Goal: Transaction & Acquisition: Book appointment/travel/reservation

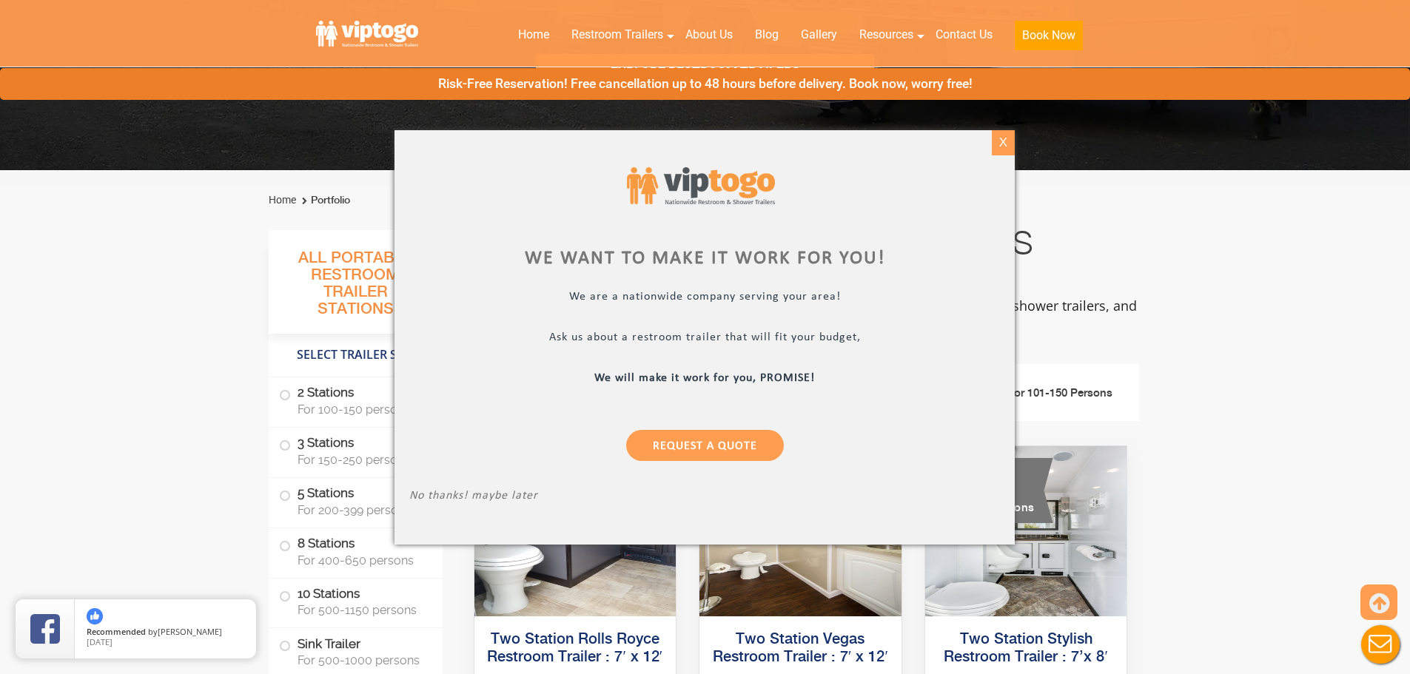
click at [1000, 145] on div "X" at bounding box center [1003, 142] width 23 height 25
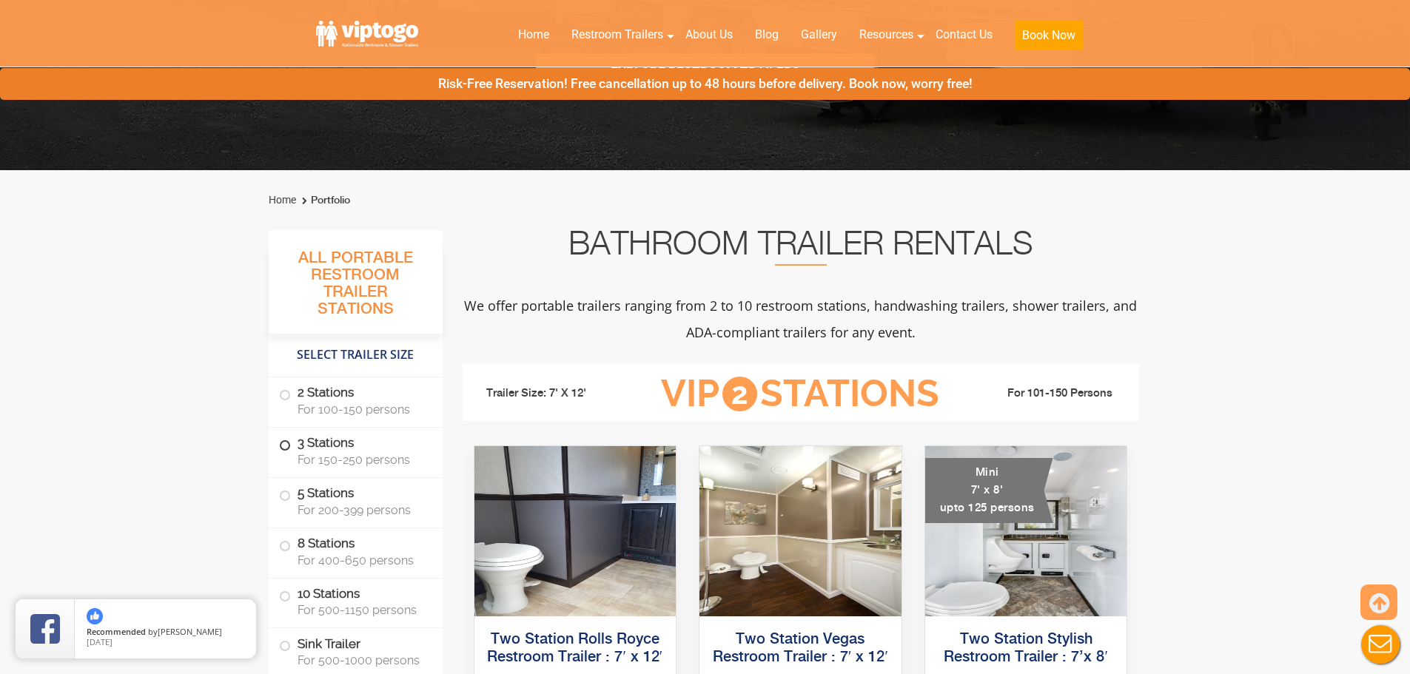
click at [357, 463] on span "For 150-250 persons" at bounding box center [360, 460] width 127 height 14
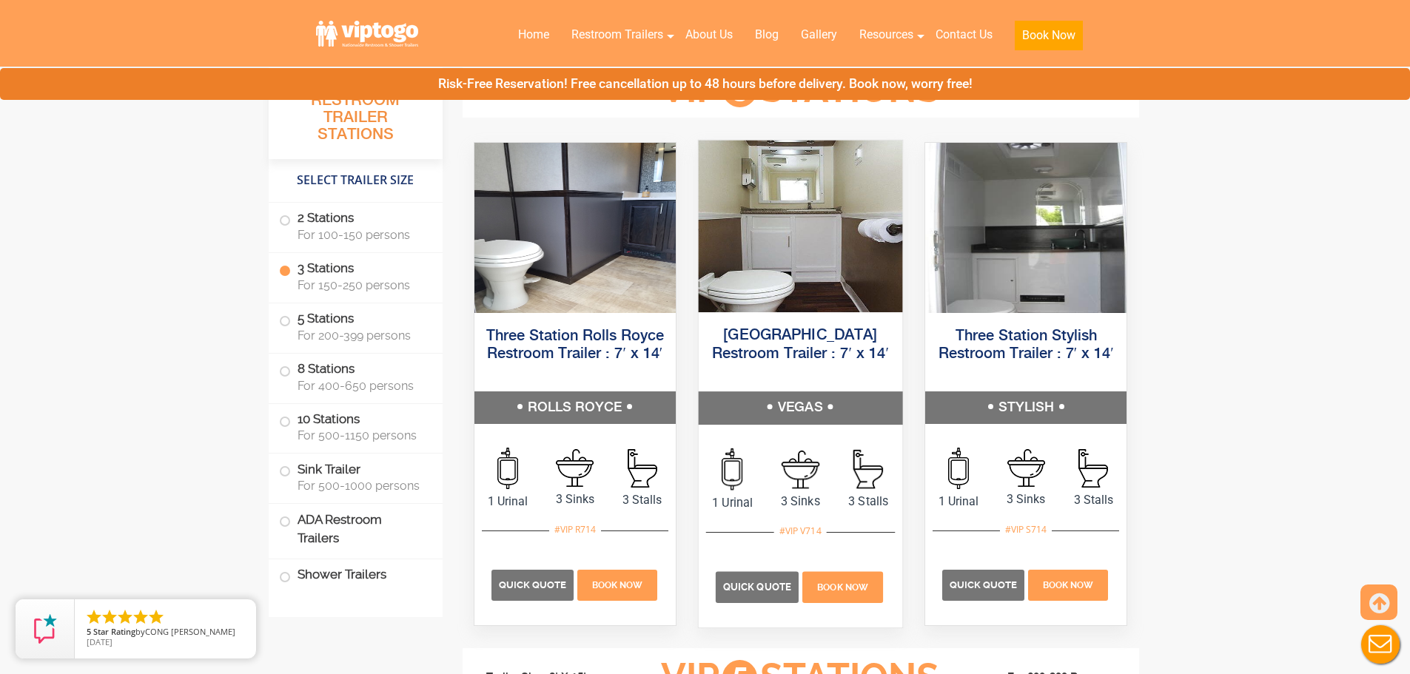
scroll to position [1652, 0]
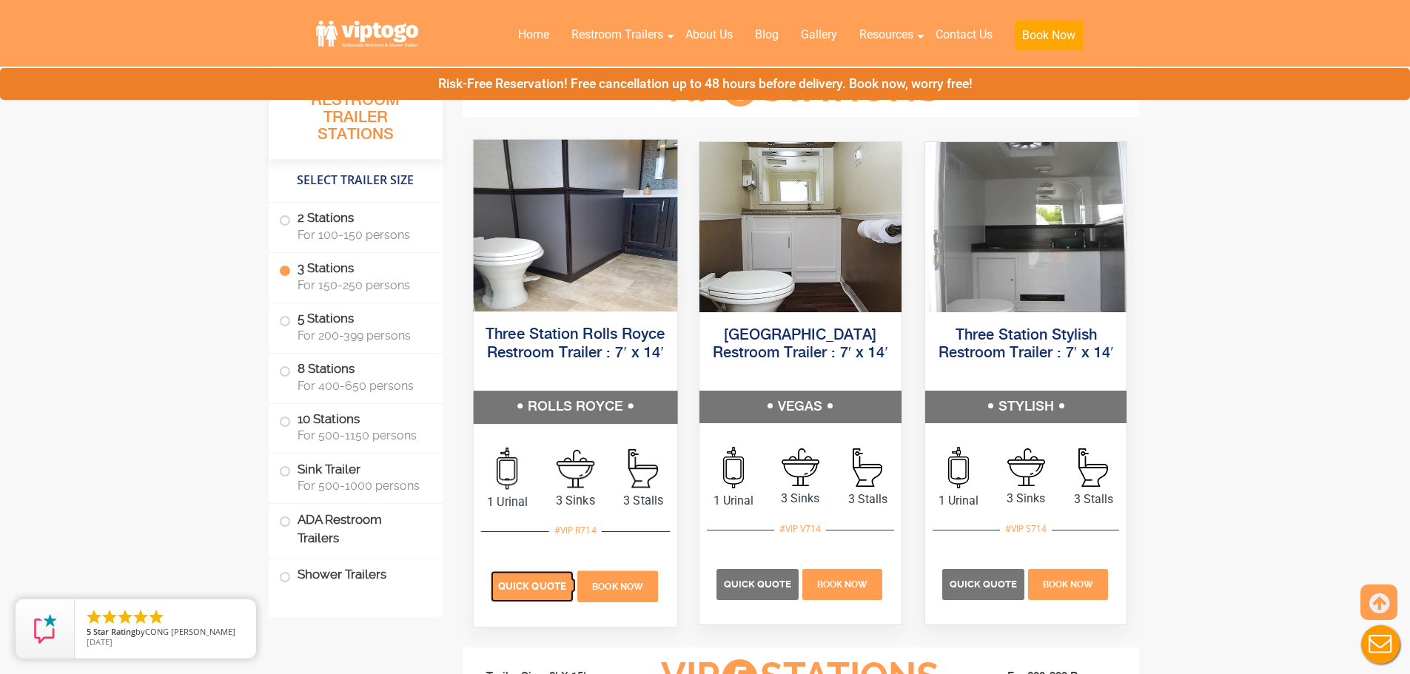
drag, startPoint x: 519, startPoint y: 587, endPoint x: 525, endPoint y: 574, distance: 14.2
click at [519, 587] on span "Quick Quote" at bounding box center [532, 585] width 68 height 11
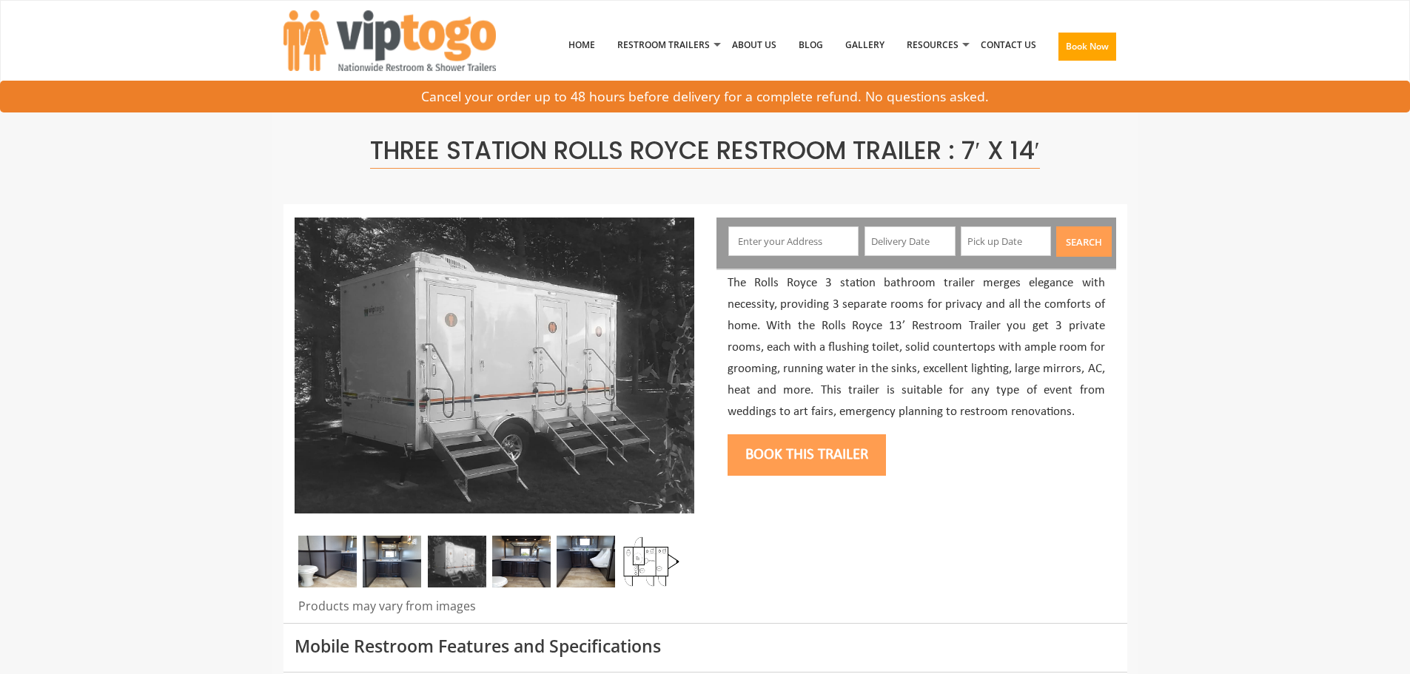
click at [797, 252] on input "text" at bounding box center [793, 241] width 130 height 30
paste input "patrick.gregory.roth@gmail.com"
type input "patrick.gregory.roth@gmail.com"
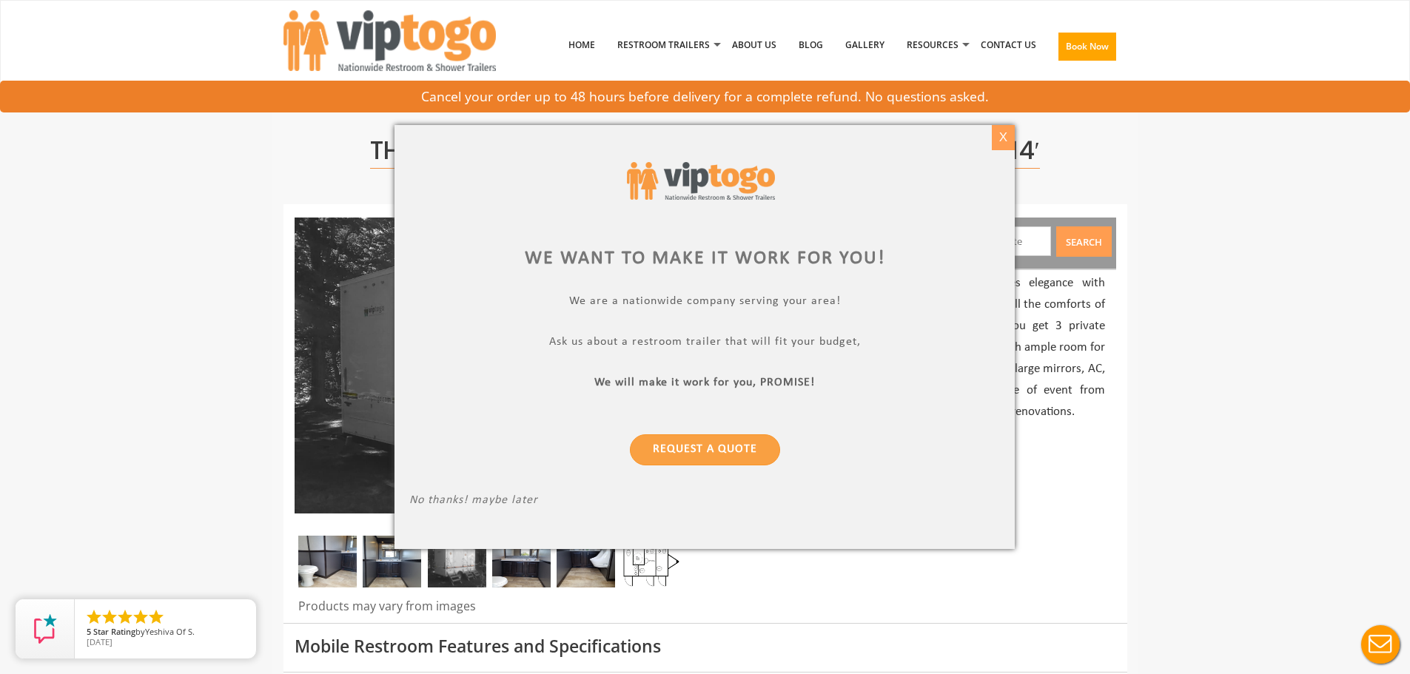
click at [1006, 141] on div "X" at bounding box center [1003, 137] width 23 height 25
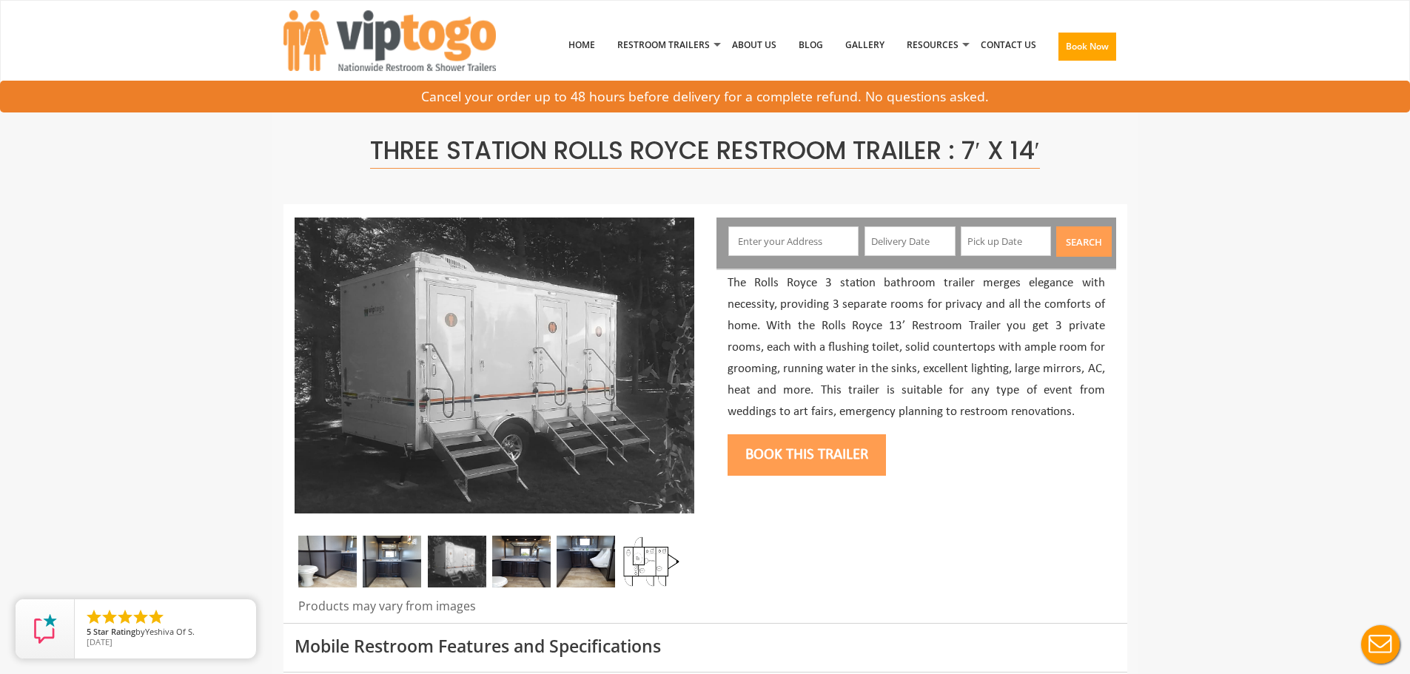
click at [807, 257] on div at bounding box center [782, 241] width 133 height 31
click at [807, 248] on input "text" at bounding box center [793, 241] width 130 height 30
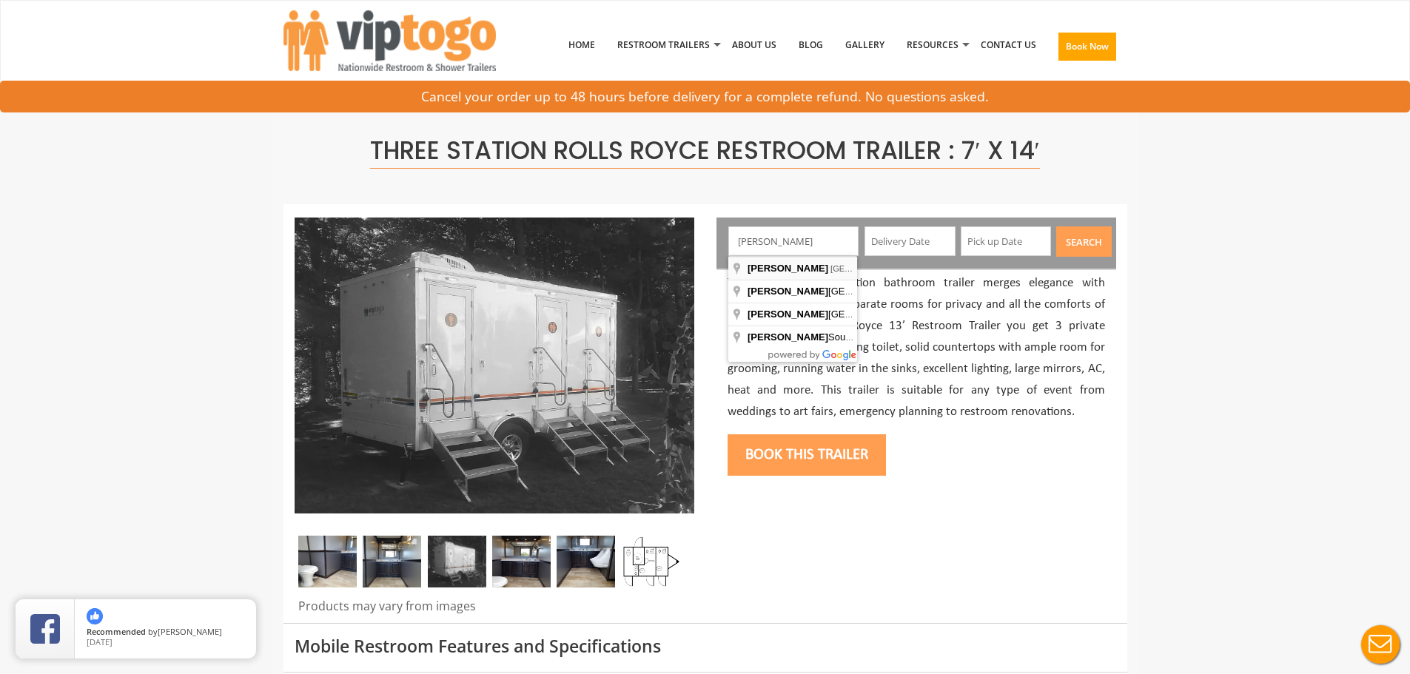
type input "Lake Nona, Orlando, FL, USA"
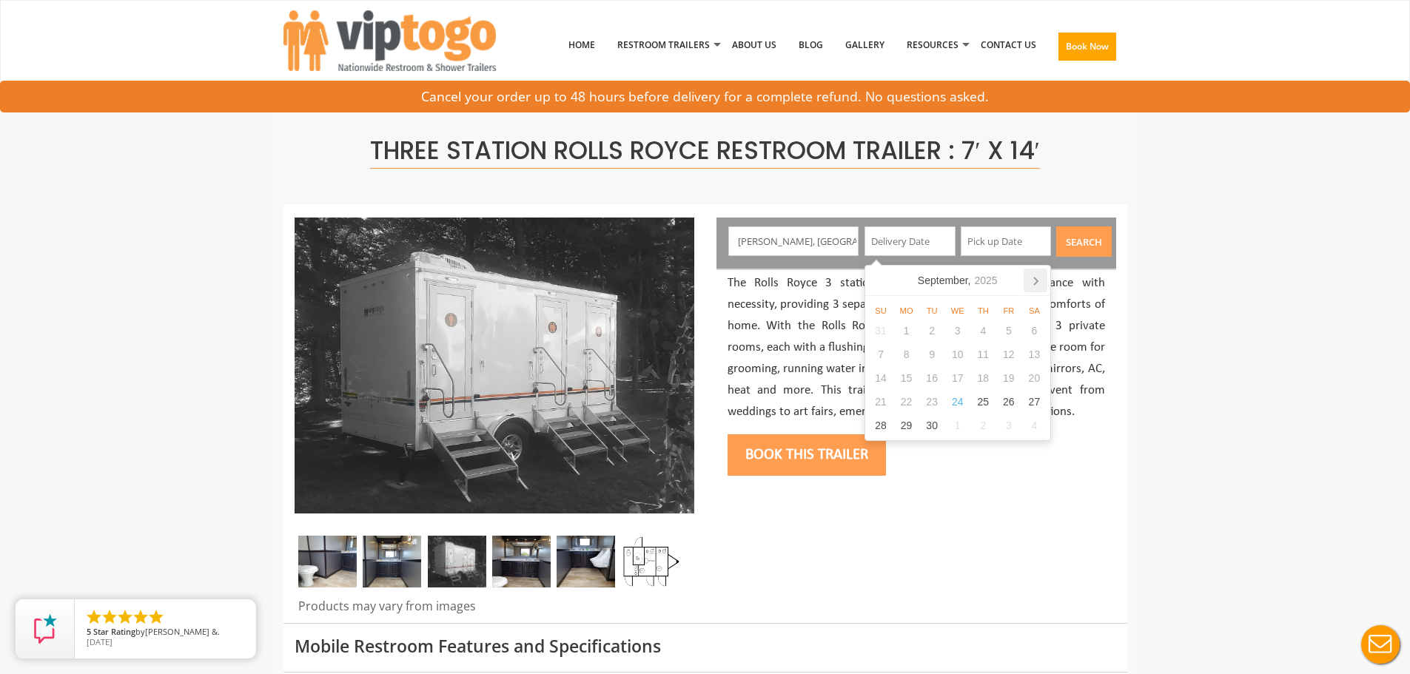
click at [1037, 286] on icon at bounding box center [1035, 281] width 24 height 24
click at [1031, 381] on div "15" at bounding box center [1034, 378] width 26 height 24
type input "11/15/2025"
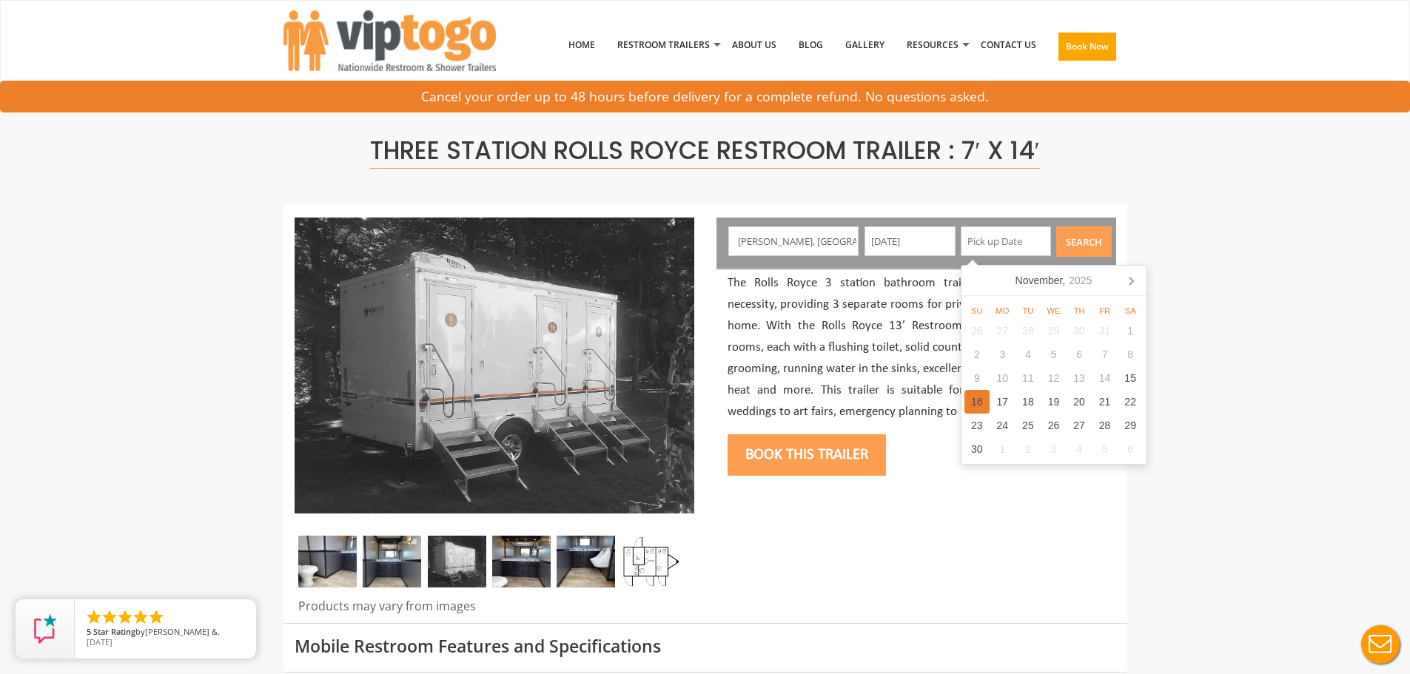
click at [980, 400] on div "16" at bounding box center [977, 402] width 26 height 24
type input "11/16/2025"
click at [1081, 238] on button "Search" at bounding box center [1083, 241] width 55 height 30
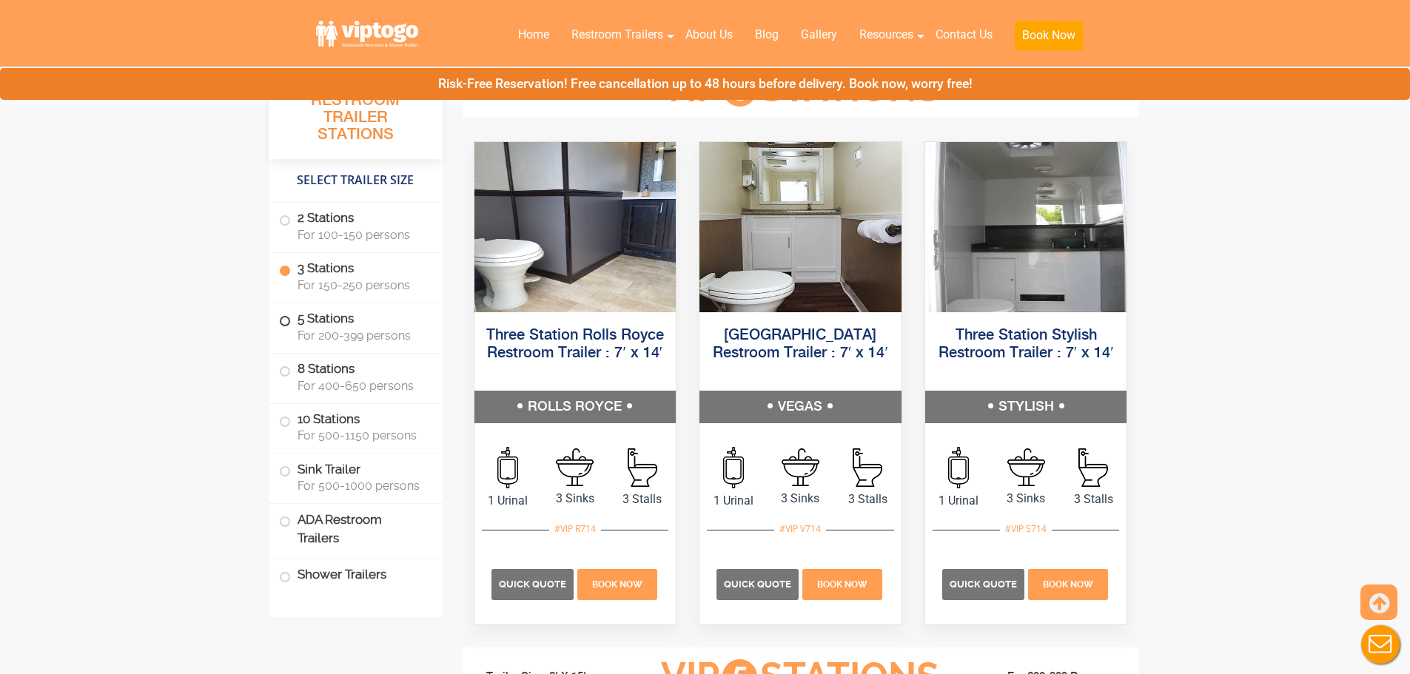
click at [356, 330] on span "For 200-399 persons" at bounding box center [360, 336] width 127 height 14
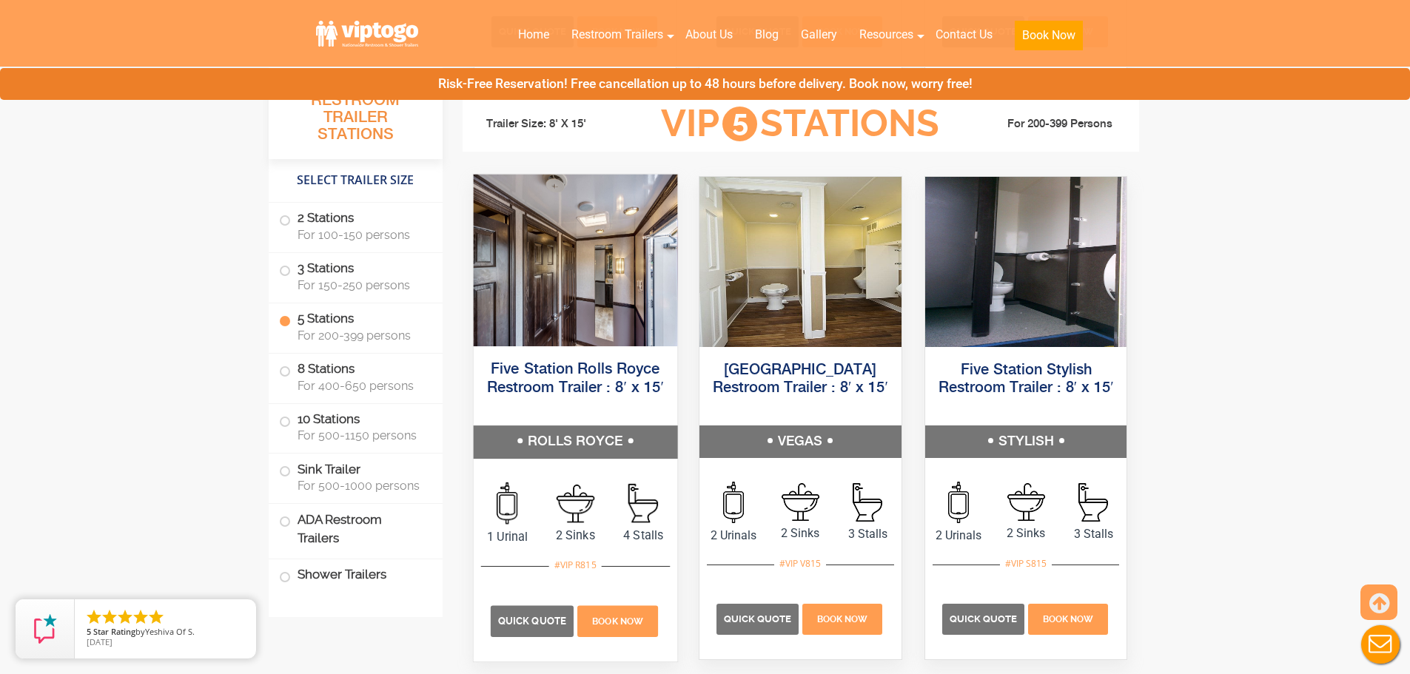
scroll to position [2239, 0]
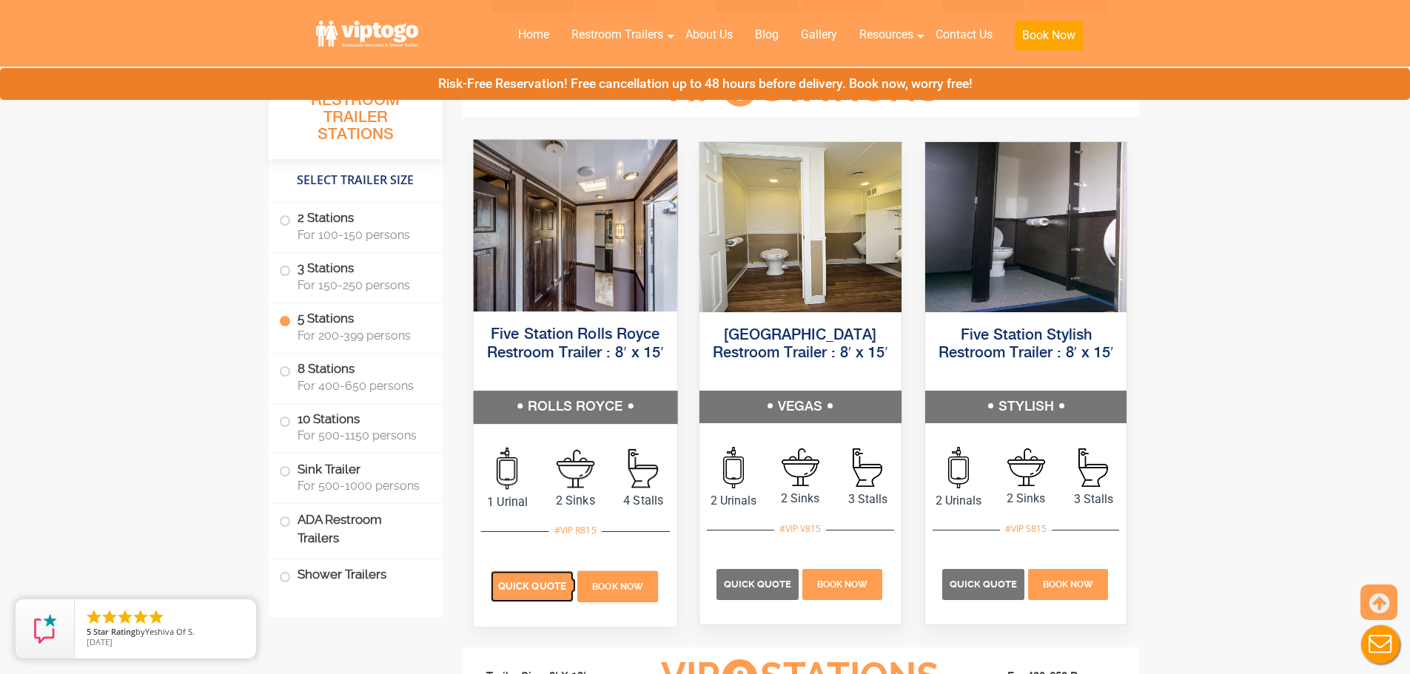
click at [530, 587] on span "Quick Quote" at bounding box center [532, 585] width 68 height 11
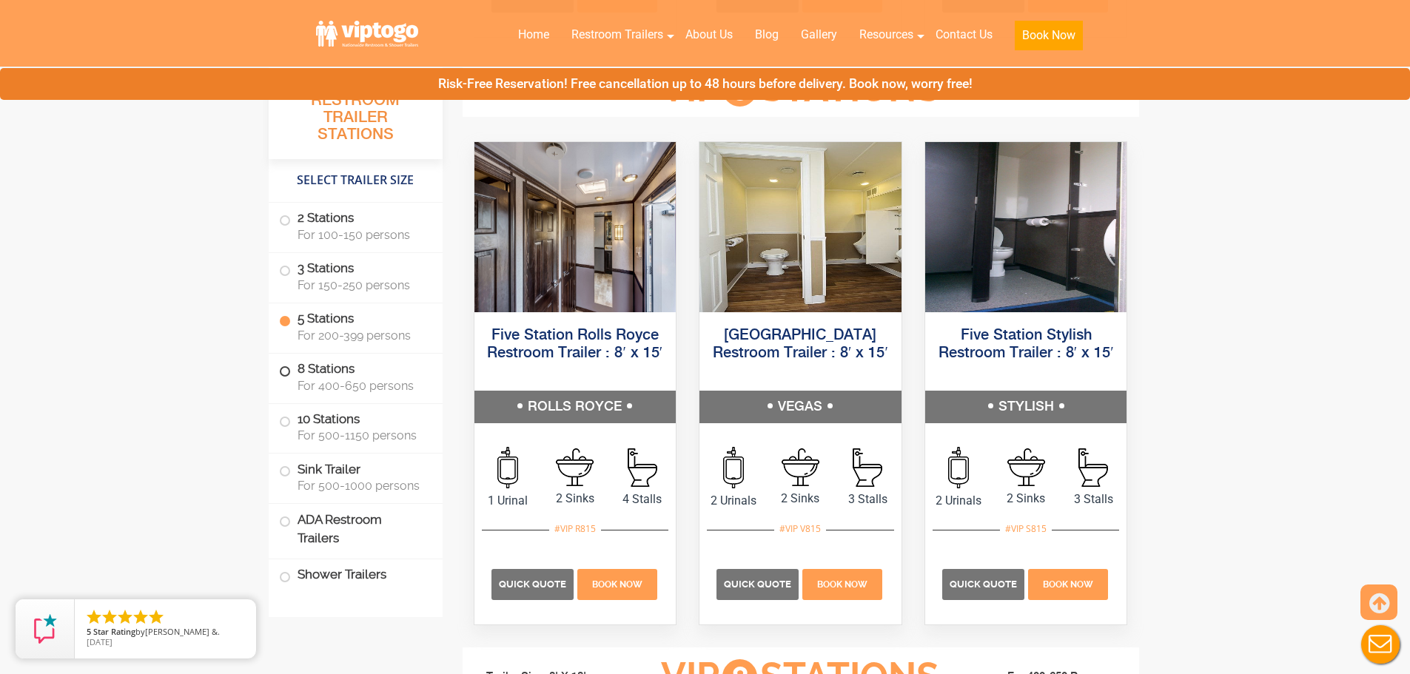
drag, startPoint x: 363, startPoint y: 386, endPoint x: 386, endPoint y: 387, distance: 23.7
click at [363, 386] on span "For 400-650 persons" at bounding box center [360, 386] width 127 height 14
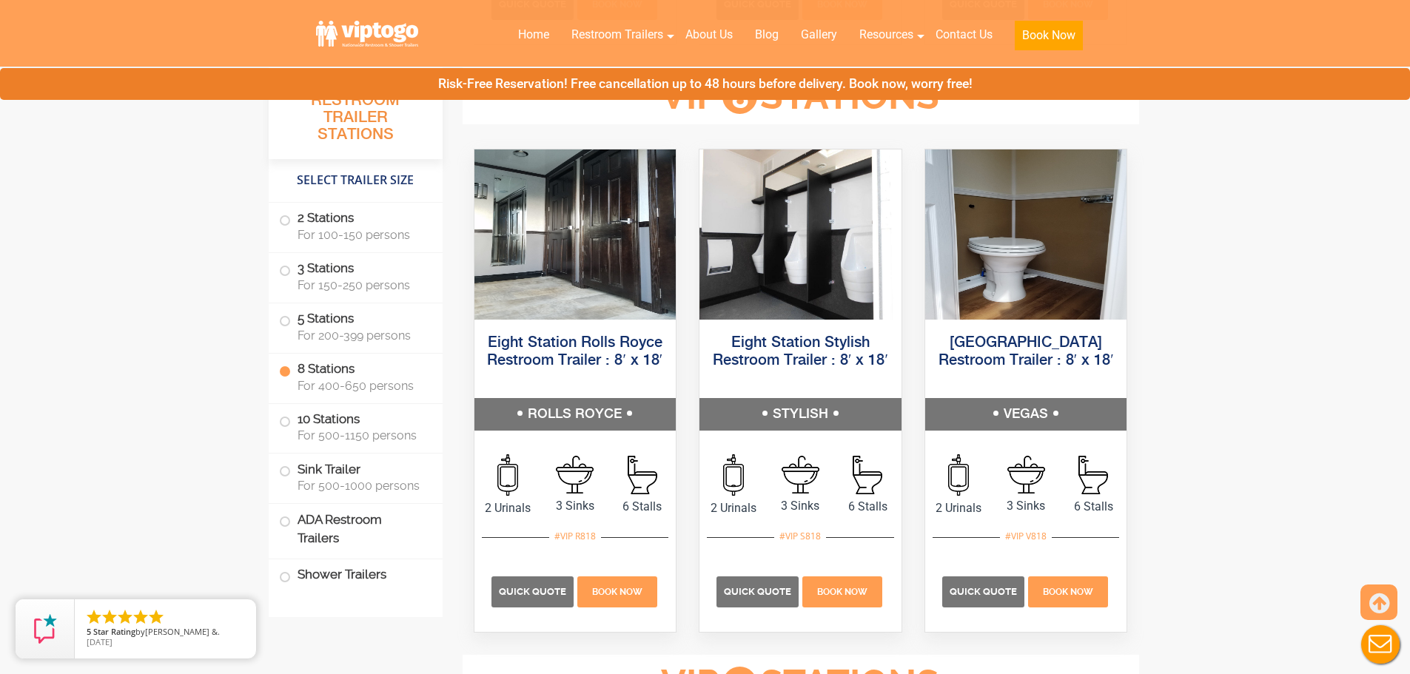
scroll to position [2827, 0]
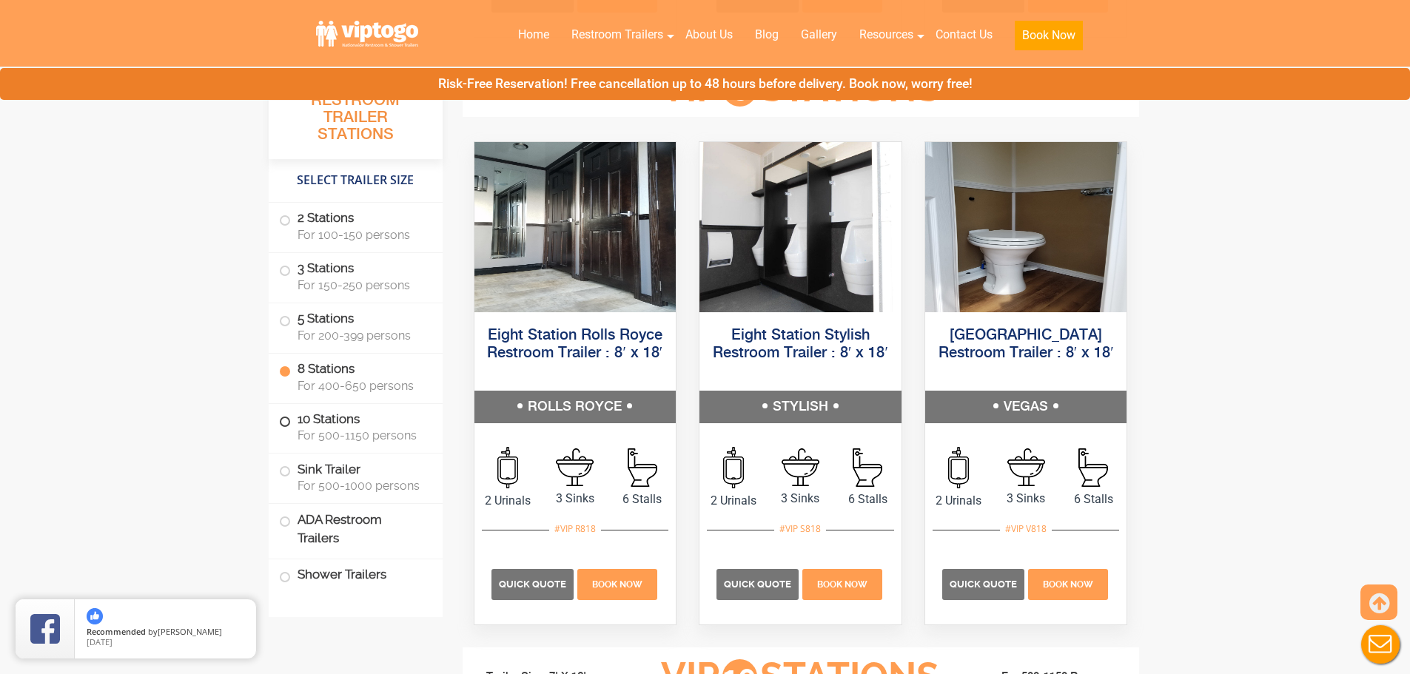
drag, startPoint x: 329, startPoint y: 380, endPoint x: 408, endPoint y: 406, distance: 84.2
click at [330, 379] on span "For 400-650 persons" at bounding box center [360, 386] width 127 height 14
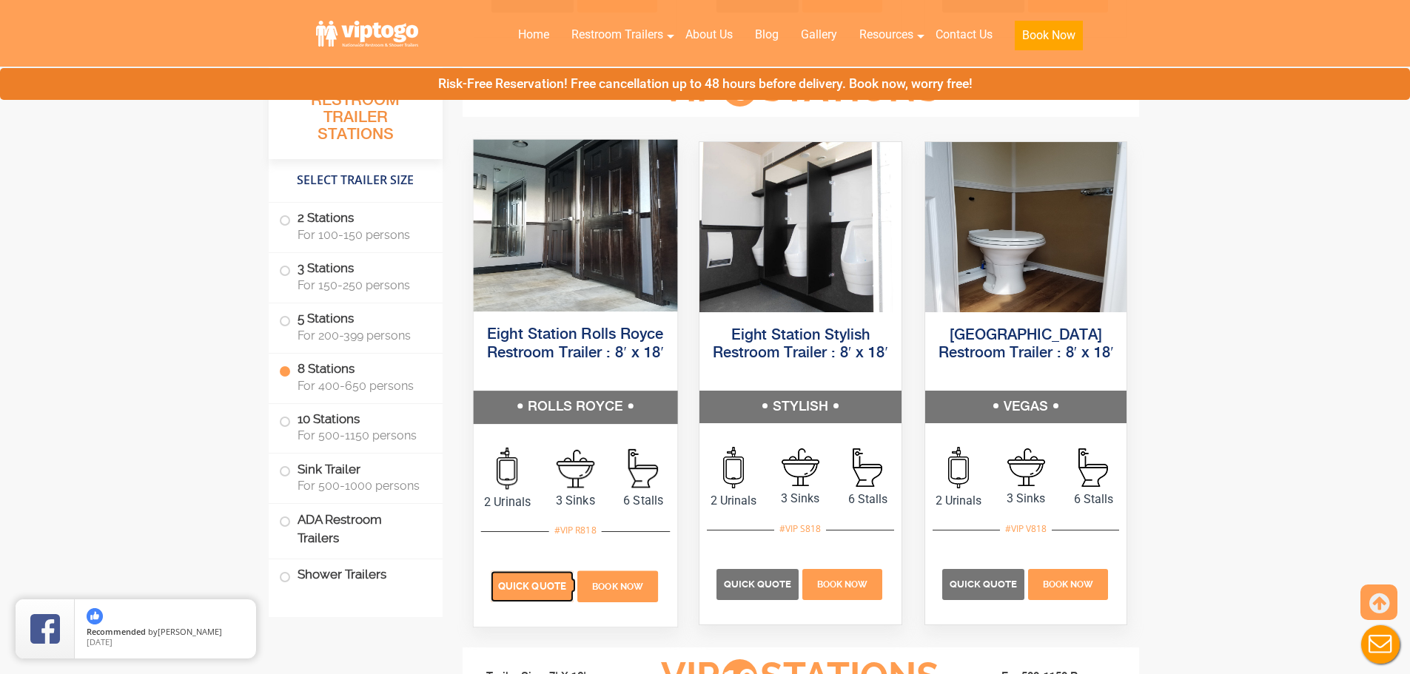
click at [551, 574] on p "Quick Quote" at bounding box center [531, 585] width 83 height 31
